Goal: Transaction & Acquisition: Purchase product/service

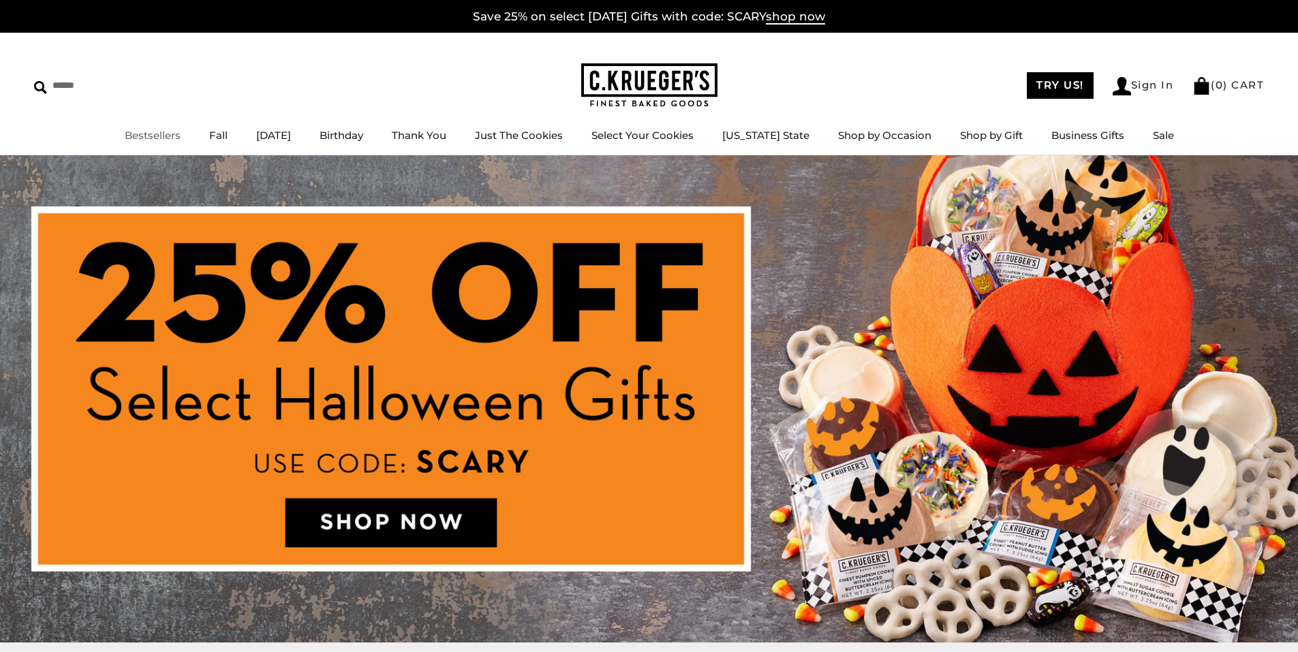
click at [168, 138] on link "Bestsellers" at bounding box center [153, 135] width 56 height 13
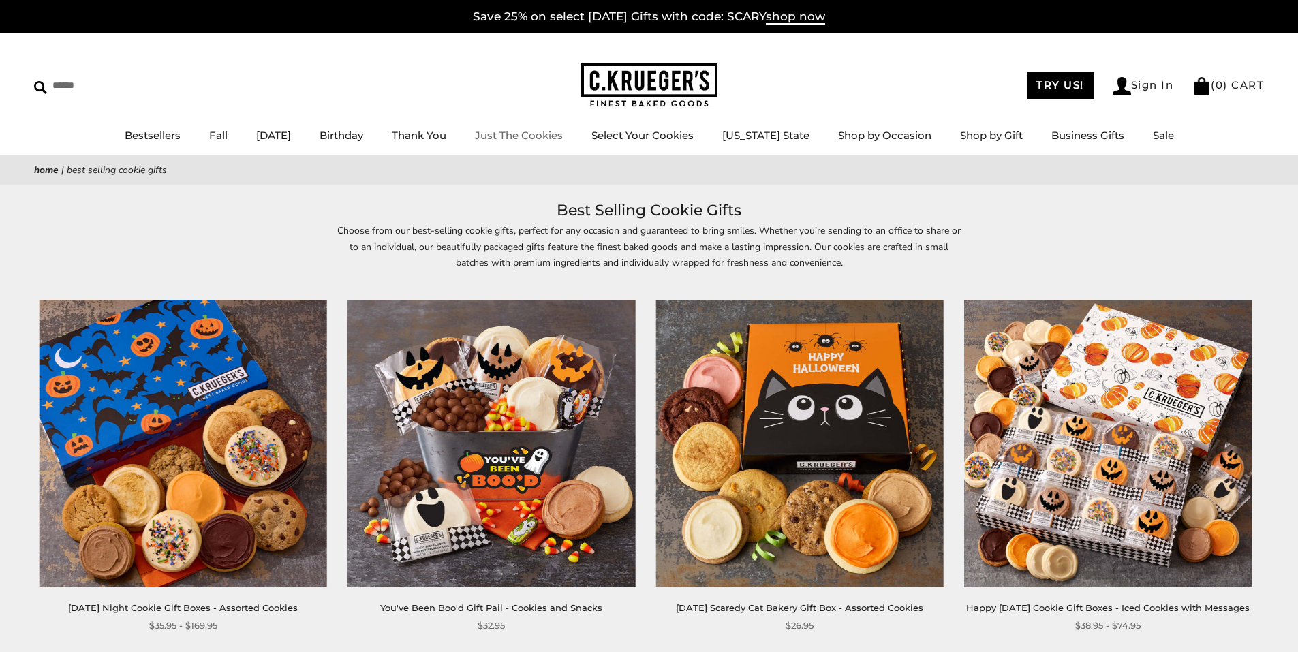
click at [559, 135] on link "Just The Cookies" at bounding box center [519, 135] width 88 height 13
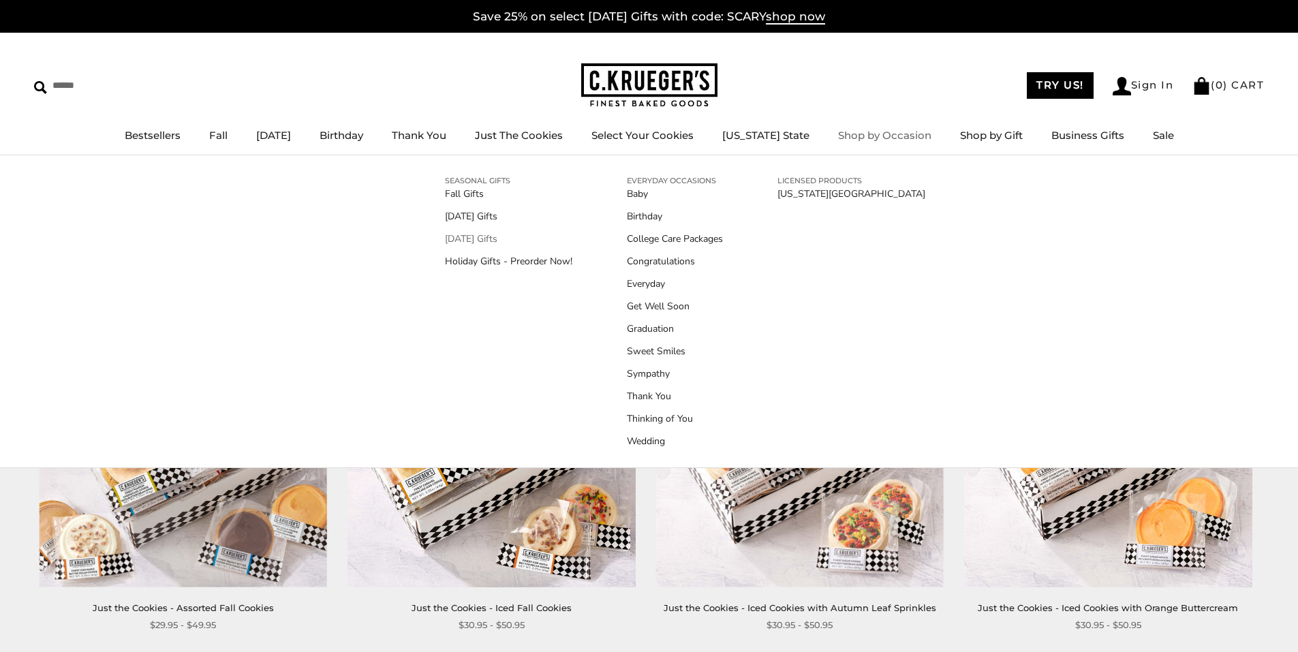
click at [491, 240] on link "[DATE] Gifts" at bounding box center [508, 239] width 127 height 14
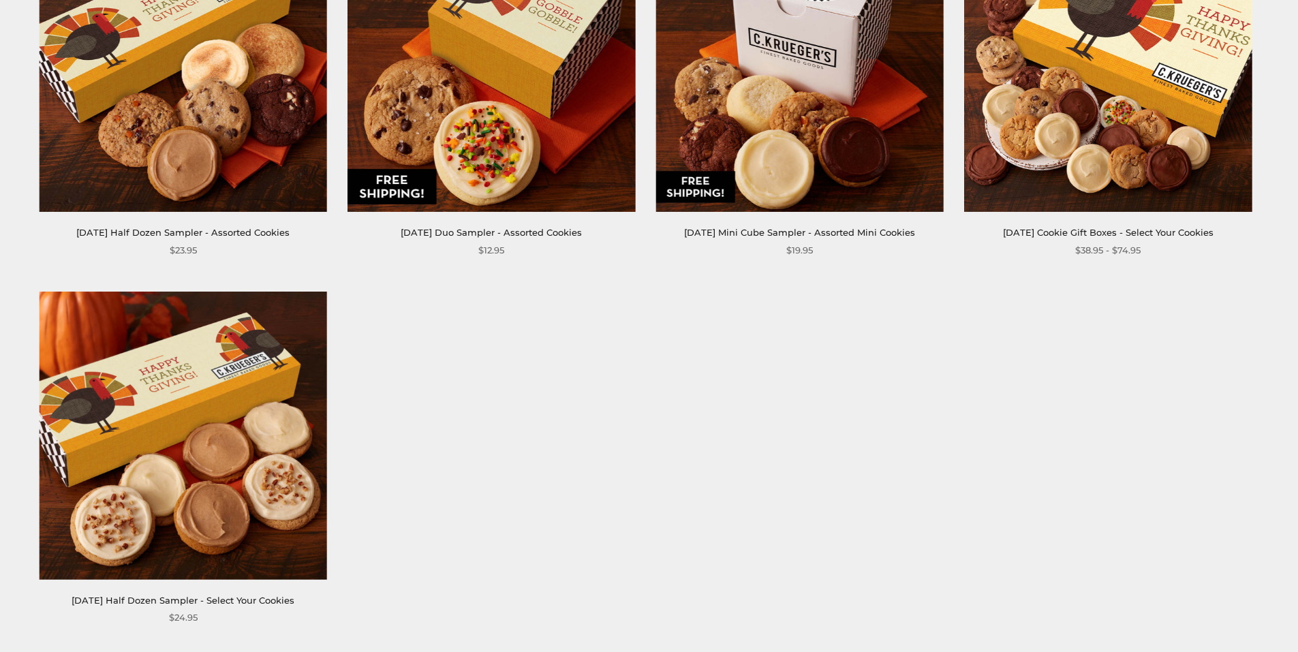
scroll to position [818, 0]
